Goal: Task Accomplishment & Management: Complete application form

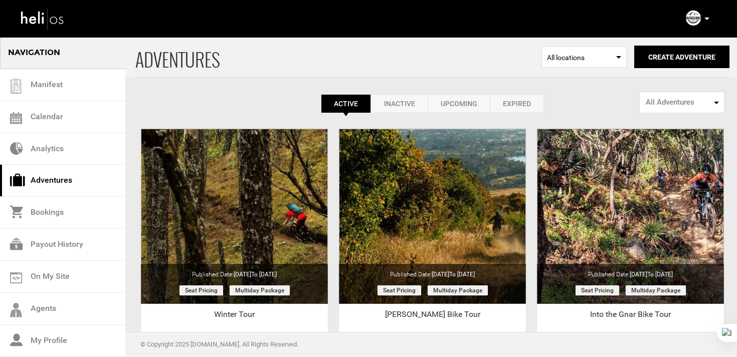
click at [707, 20] on icon at bounding box center [706, 19] width 5 height 3
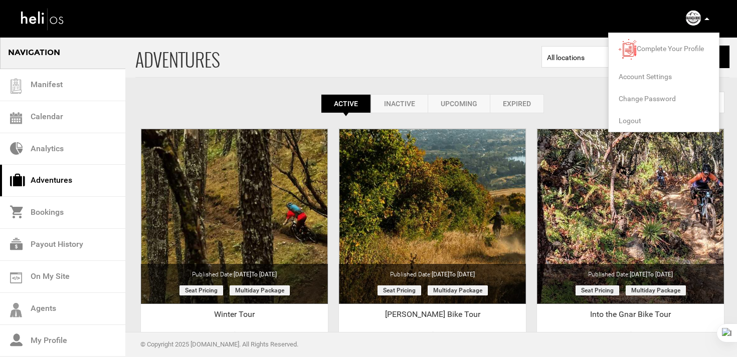
click at [631, 120] on span "Logout" at bounding box center [629, 121] width 23 height 8
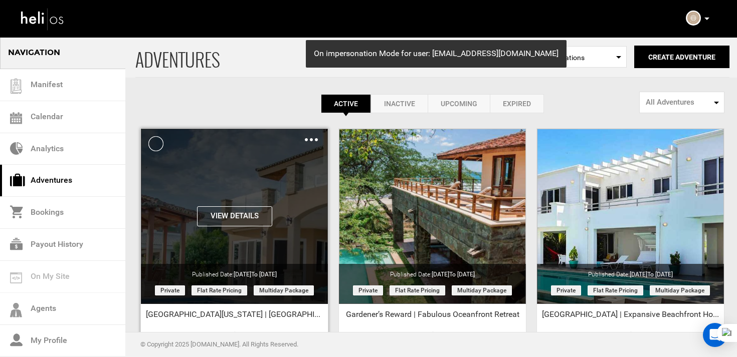
scroll to position [116, 0]
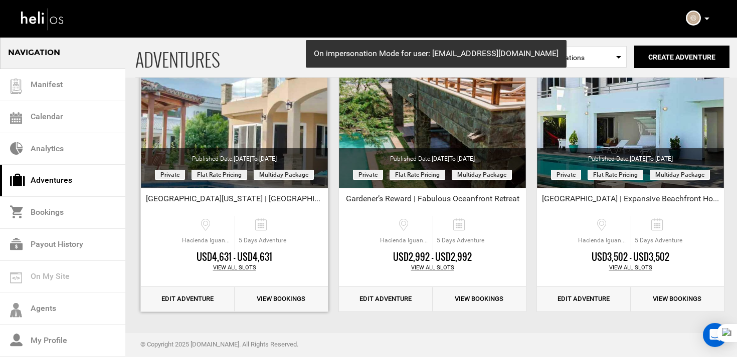
click at [198, 296] on link "Edit Adventure" at bounding box center [188, 299] width 94 height 25
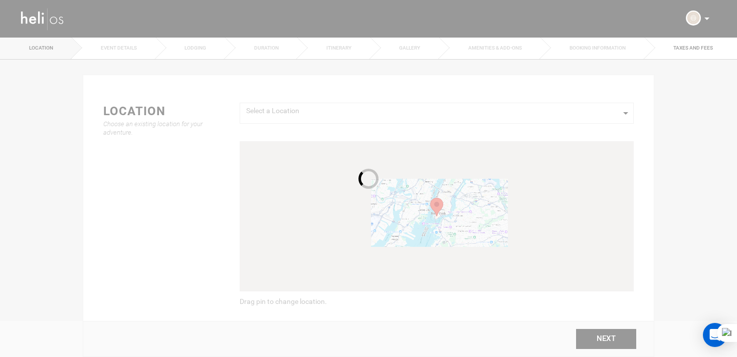
type input "Altos de Colorado | Unparalleled Surf House"
checkbox input "true"
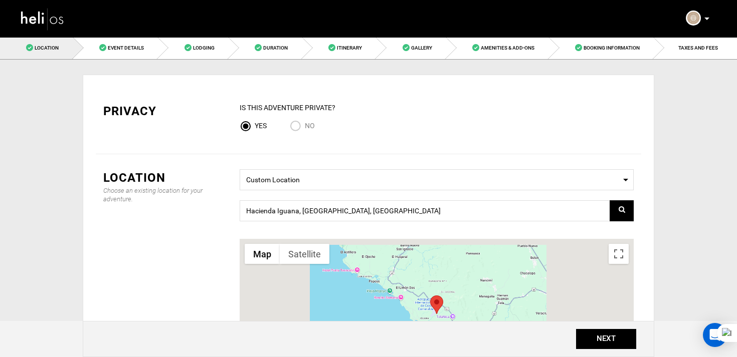
click at [300, 126] on input "No" at bounding box center [297, 127] width 15 height 14
radio input "true"
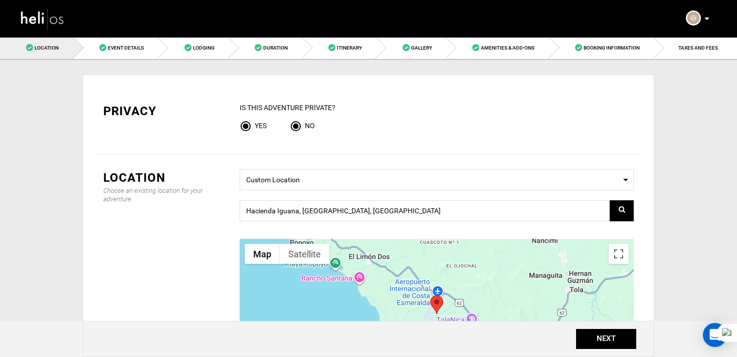
radio input "false"
click at [612, 339] on button "NEXT" at bounding box center [606, 339] width 60 height 20
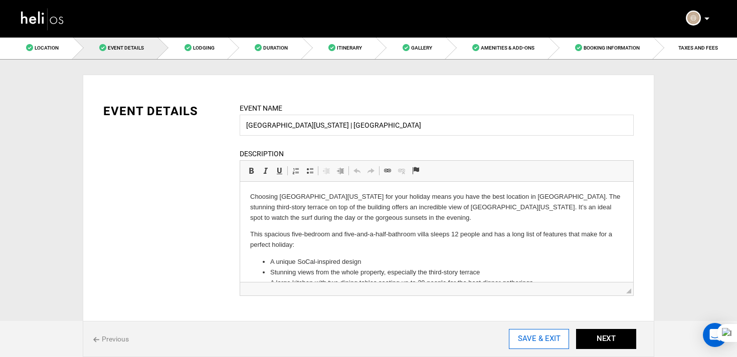
click at [542, 338] on input "SAVE & EXIT" at bounding box center [539, 339] width 60 height 20
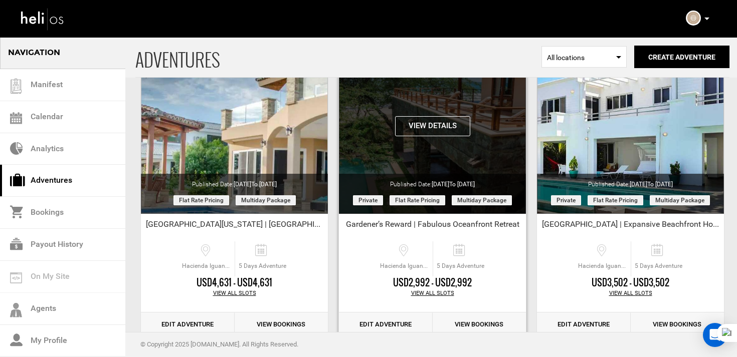
scroll to position [101, 0]
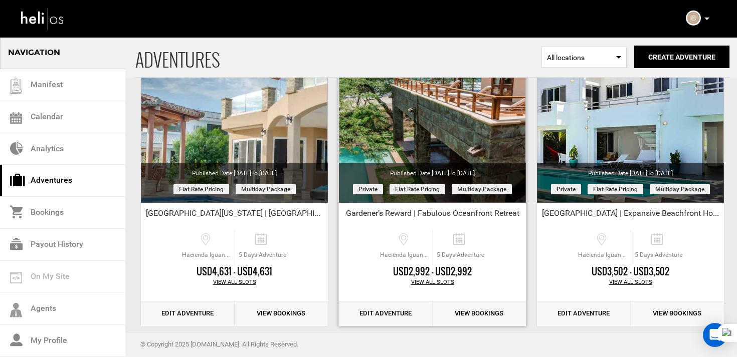
click at [378, 303] on link "Edit Adventure" at bounding box center [386, 314] width 94 height 25
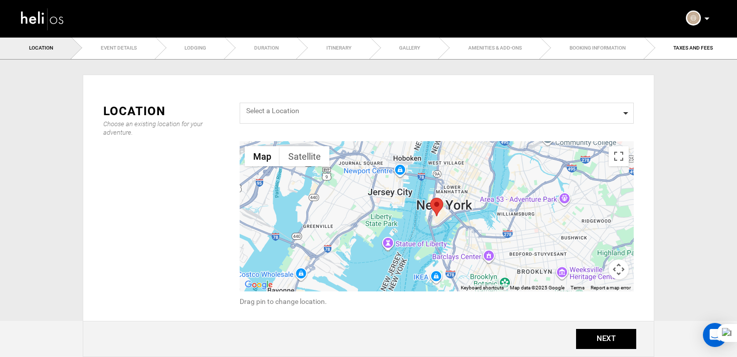
type input "Gardener’s Reward | Fabulous Oceanfront Retreat"
checkbox input "true"
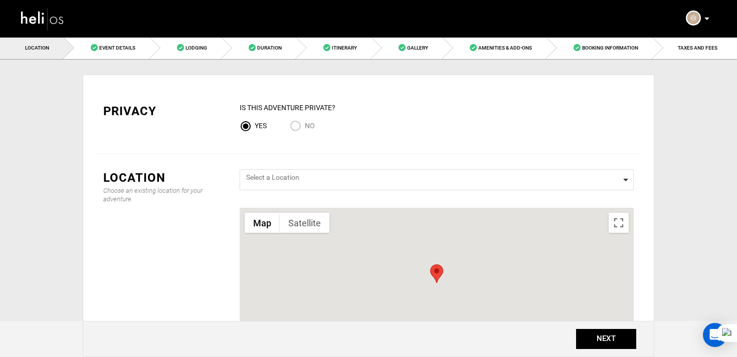
click at [298, 131] on input "No" at bounding box center [297, 127] width 15 height 14
radio input "true"
radio input "false"
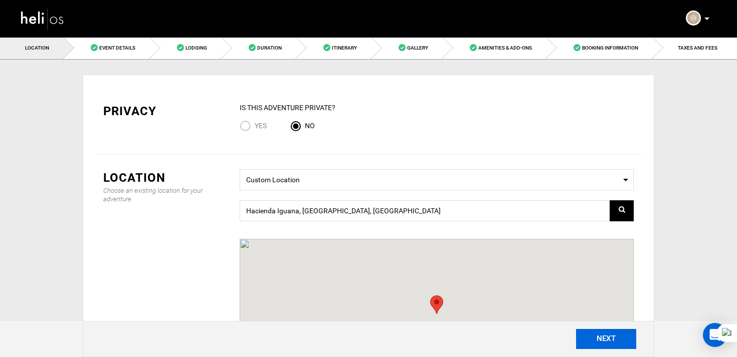
click at [611, 337] on button "NEXT" at bounding box center [606, 339] width 60 height 20
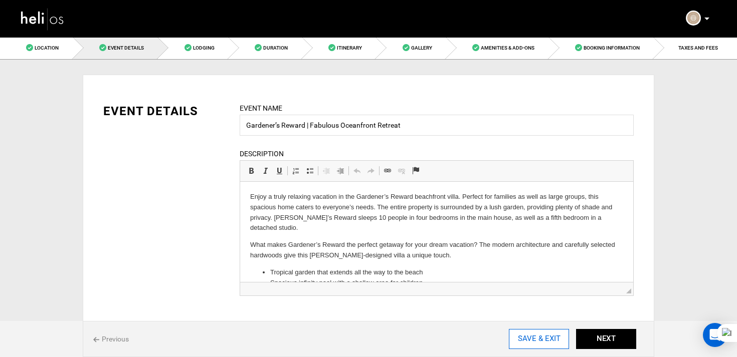
click at [550, 340] on input "SAVE & EXIT" at bounding box center [539, 339] width 60 height 20
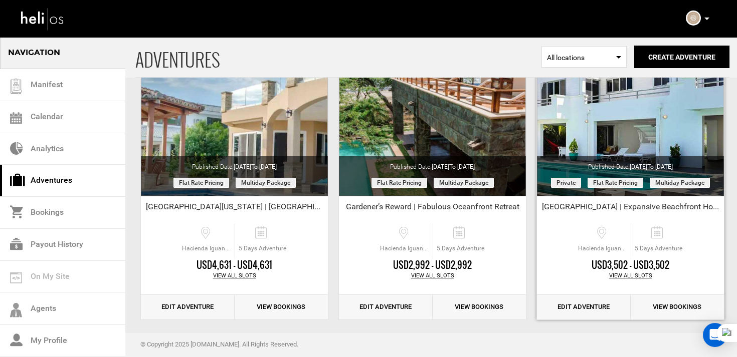
scroll to position [111, 0]
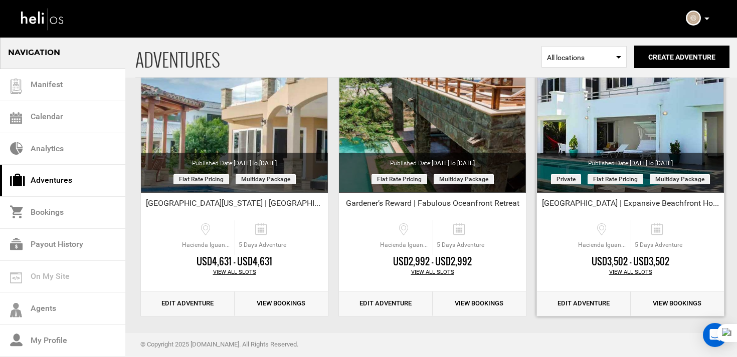
click at [596, 298] on link "Edit Adventure" at bounding box center [584, 304] width 94 height 25
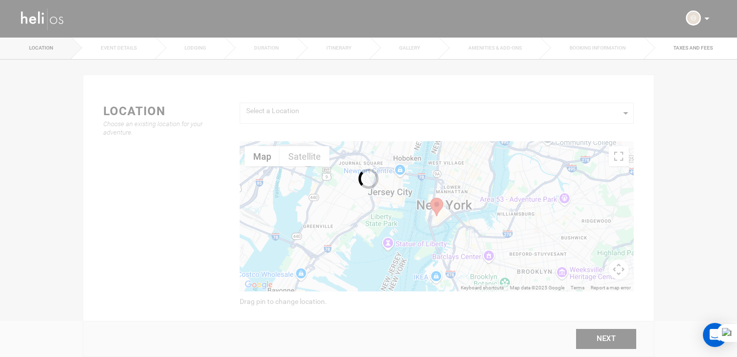
type input "Casa Panga Point | Expansive Beachfront Home"
checkbox input "true"
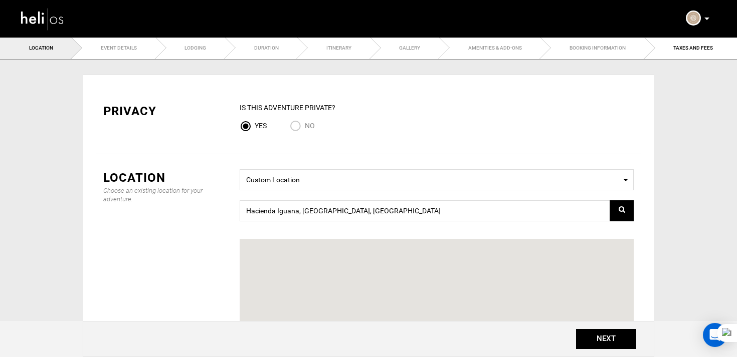
click at [299, 123] on input "No" at bounding box center [297, 127] width 15 height 14
radio input "true"
radio input "false"
click at [611, 335] on button "NEXT" at bounding box center [606, 339] width 60 height 20
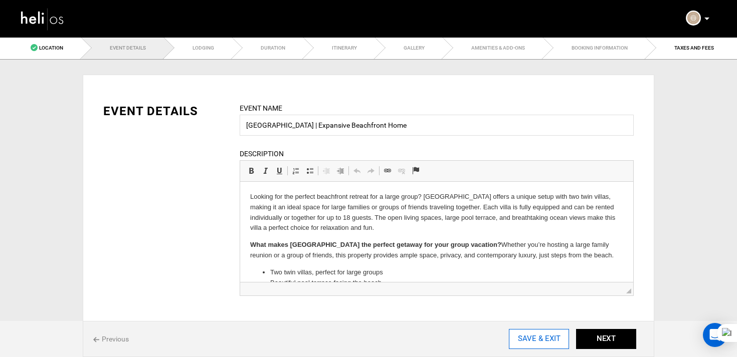
click at [537, 336] on input "SAVE & EXIT" at bounding box center [539, 339] width 60 height 20
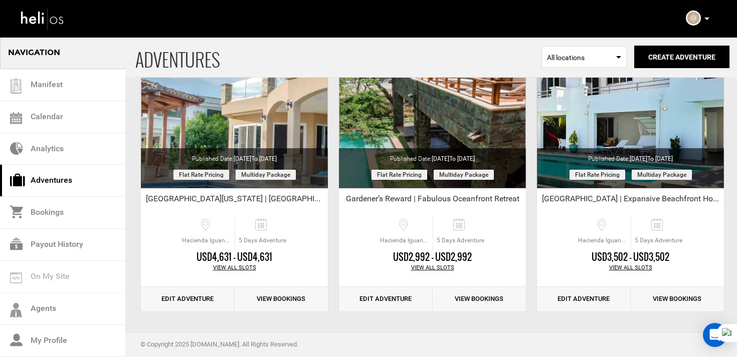
click at [708, 18] on icon at bounding box center [706, 19] width 5 height 3
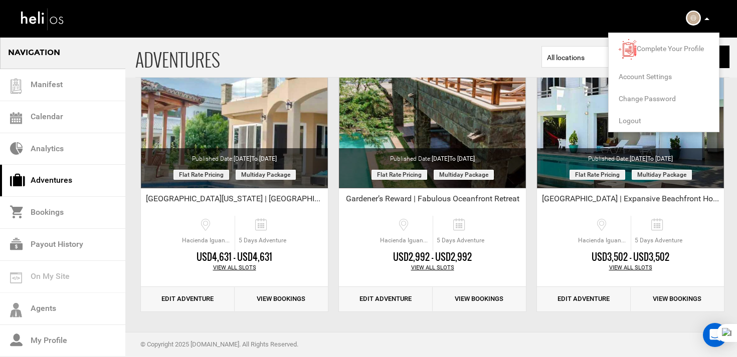
click at [627, 118] on span "Logout" at bounding box center [629, 121] width 23 height 8
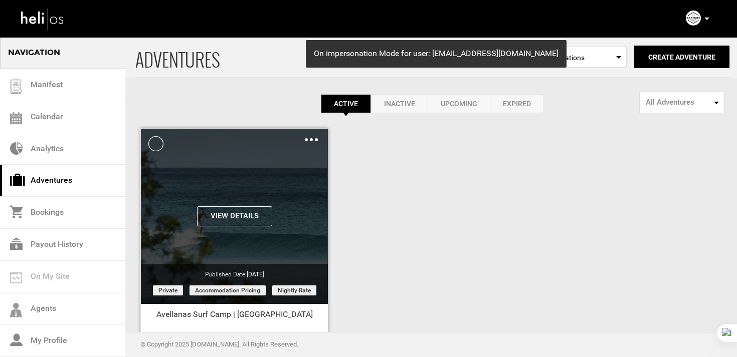
scroll to position [116, 0]
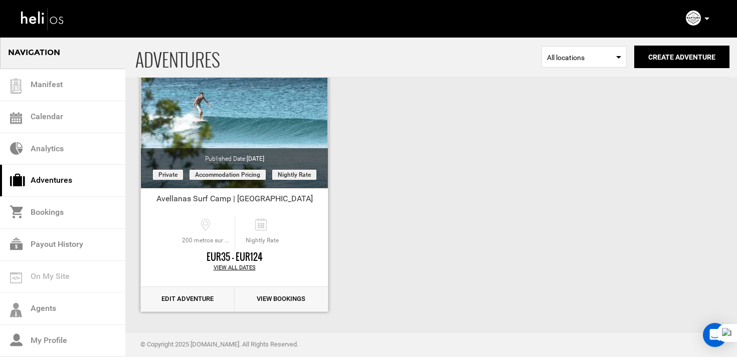
click at [195, 301] on link "Edit Adventure" at bounding box center [188, 299] width 94 height 25
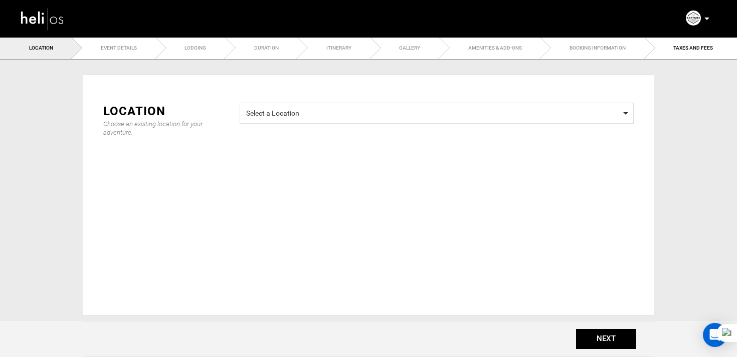
type input "Avellanas Surf Camp | Costa Rica"
checkbox input "true"
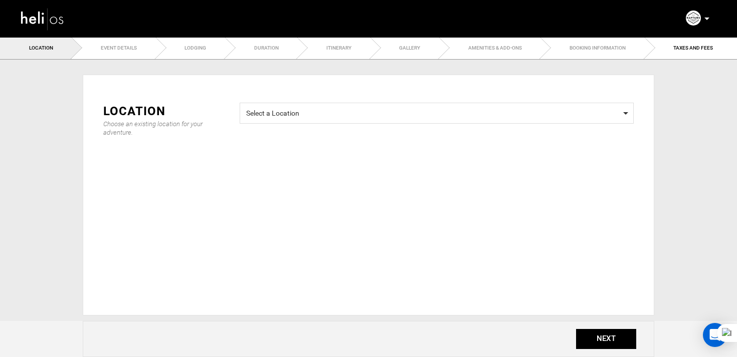
checkbox input "true"
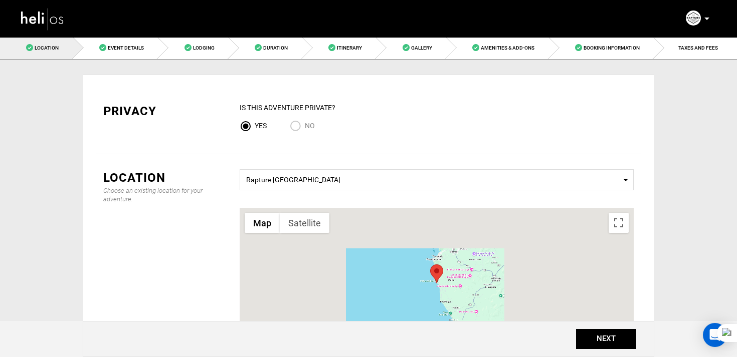
click at [306, 121] on label "No" at bounding box center [302, 126] width 25 height 12
click at [305, 121] on input "No" at bounding box center [297, 127] width 15 height 14
radio input "true"
radio input "false"
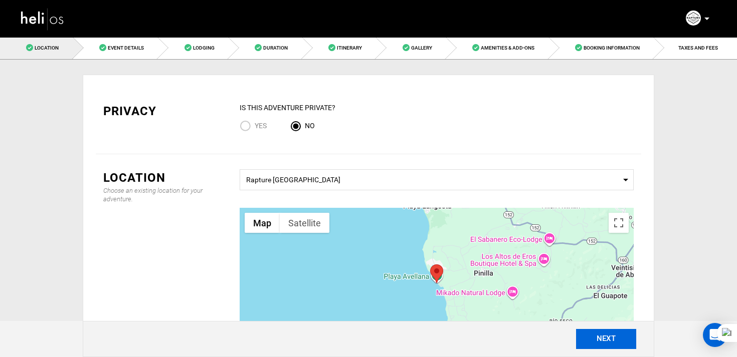
click at [596, 337] on button "NEXT" at bounding box center [606, 339] width 60 height 20
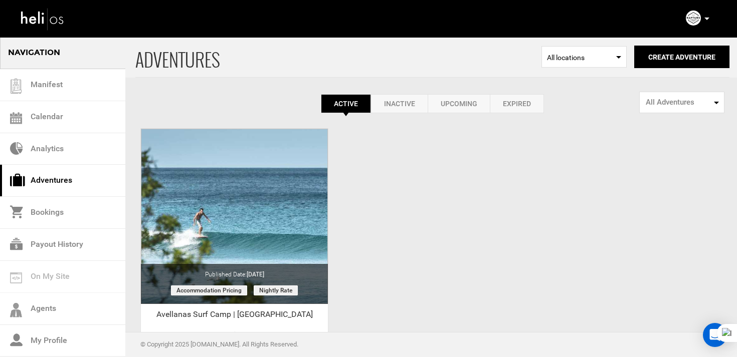
click at [709, 21] on div "Complete Your Profile Account Settings Change Password Logout" at bounding box center [699, 19] width 36 height 20
click at [704, 17] on p at bounding box center [706, 19] width 6 height 12
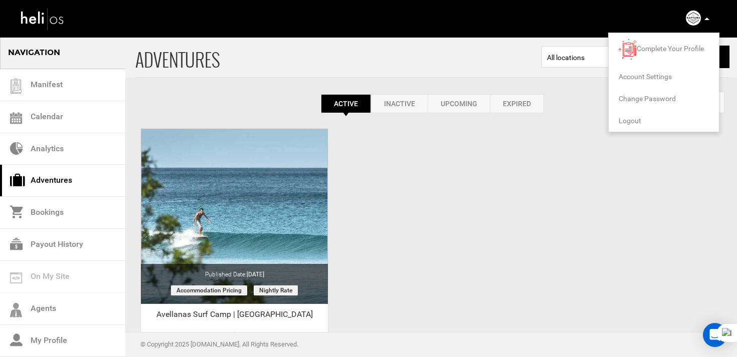
click at [630, 121] on span "Logout" at bounding box center [629, 121] width 23 height 8
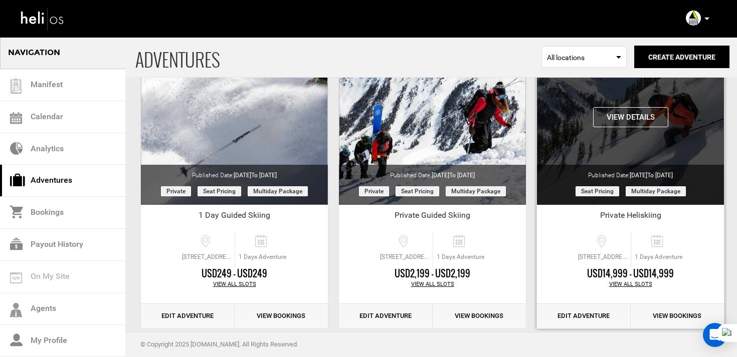
scroll to position [736, 0]
